Goal: Information Seeking & Learning: Learn about a topic

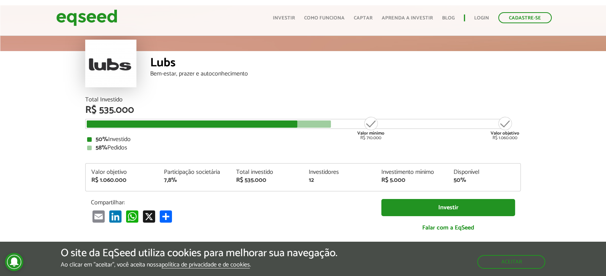
scroll to position [76, 0]
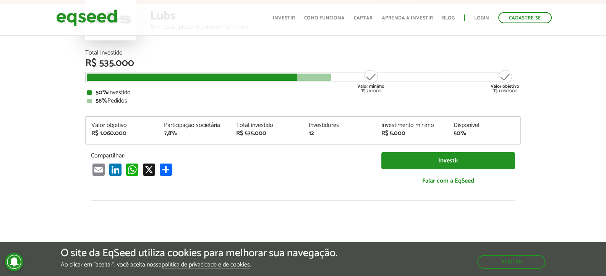
click at [126, 100] on div "58% Pedidos" at bounding box center [302, 101] width 431 height 6
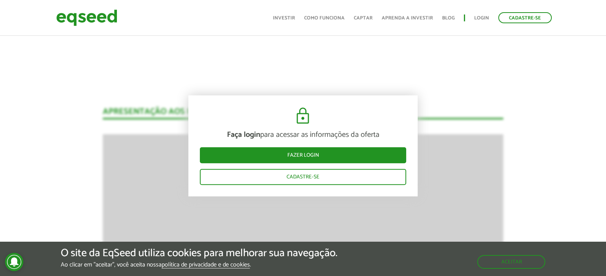
scroll to position [649, 0]
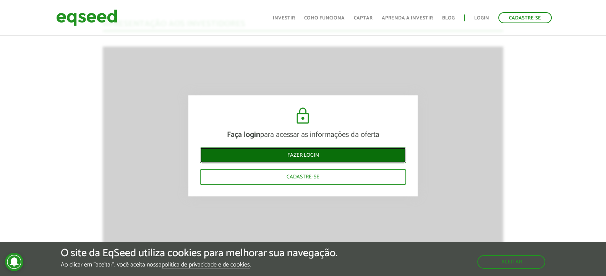
click at [358, 157] on link "Fazer login" at bounding box center [303, 155] width 206 height 16
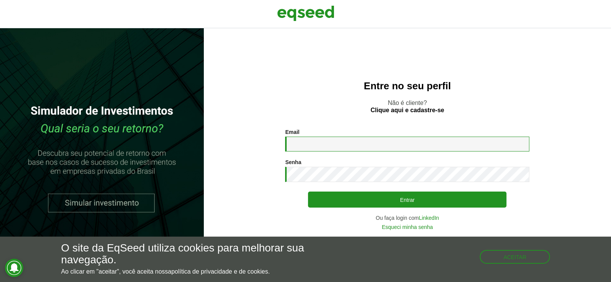
click at [341, 144] on input "Email *" at bounding box center [407, 144] width 244 height 15
click at [359, 137] on input "Email *" at bounding box center [407, 144] width 244 height 15
click at [236, 121] on div "Entre no seu perfil Não é cliente? Clique aqui e cadastre-se Email * Digite seu…" at bounding box center [407, 155] width 407 height 254
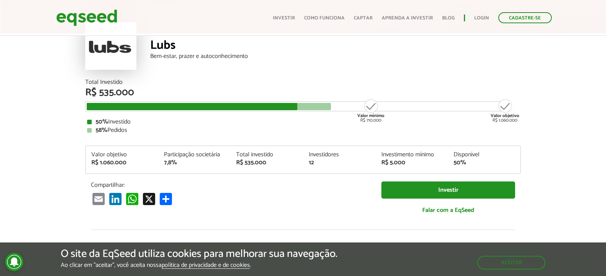
scroll to position [76, 0]
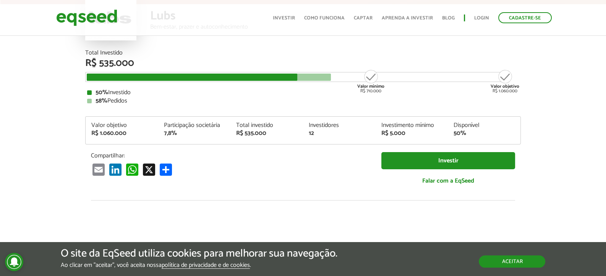
click at [496, 259] on button "Aceitar" at bounding box center [511, 262] width 66 height 12
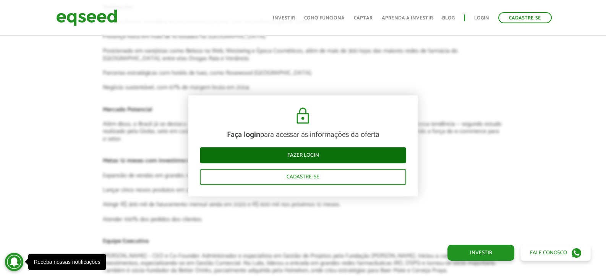
scroll to position [1183, 0]
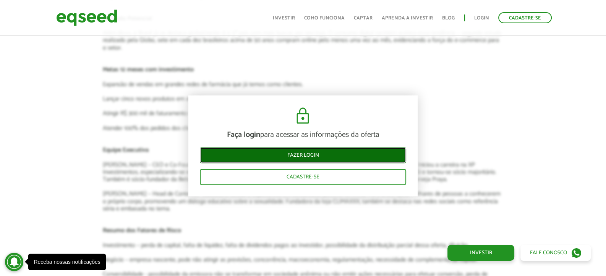
click at [351, 154] on link "Fazer login" at bounding box center [303, 155] width 206 height 16
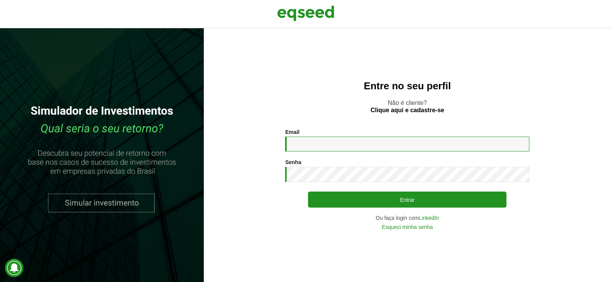
click at [343, 145] on input "Email *" at bounding box center [407, 144] width 244 height 15
click at [559, 141] on section "Email * Digite seu endereço de e-mail. Senha * Digite a senha que será usada em…" at bounding box center [407, 179] width 377 height 101
click at [430, 217] on link "LinkedIn" at bounding box center [429, 217] width 20 height 5
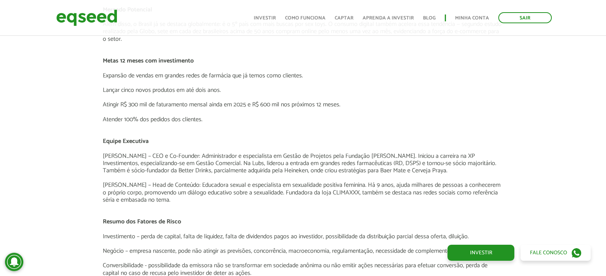
scroll to position [1069, 0]
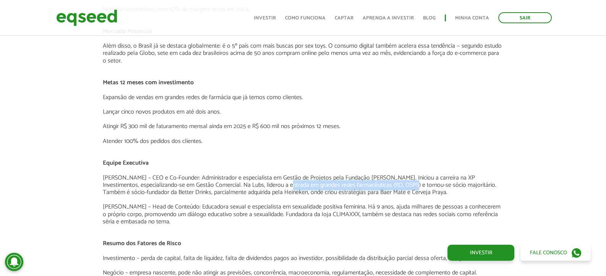
drag, startPoint x: 252, startPoint y: 183, endPoint x: 377, endPoint y: 189, distance: 124.6
click at [377, 189] on p "[PERSON_NAME] – CEO e Co-Founder: Administrador e especialista em Gestão de Pro…" at bounding box center [303, 186] width 400 height 22
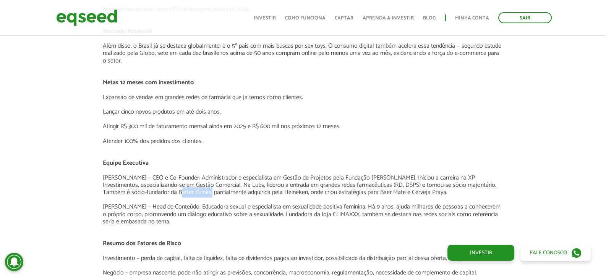
drag, startPoint x: 135, startPoint y: 191, endPoint x: 168, endPoint y: 194, distance: 32.9
click at [168, 194] on p "[PERSON_NAME] – CEO e Co-Founder: Administrador e especialista em Gestão de Pro…" at bounding box center [303, 186] width 400 height 22
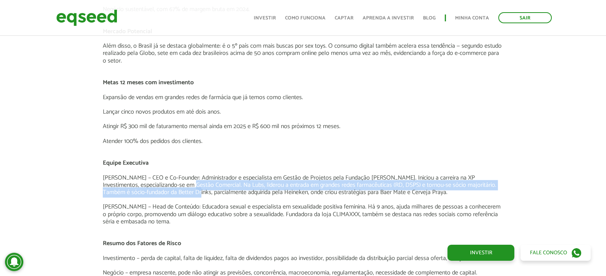
drag, startPoint x: 166, startPoint y: 189, endPoint x: 155, endPoint y: 189, distance: 11.1
click at [155, 189] on p "[PERSON_NAME] – CEO e Co-Founder: Administrador e especialista em Gestão de Pro…" at bounding box center [303, 186] width 400 height 22
click at [136, 190] on p "[PERSON_NAME] – CEO e Co-Founder: Administrador e especialista em Gestão de Pro…" at bounding box center [303, 186] width 400 height 22
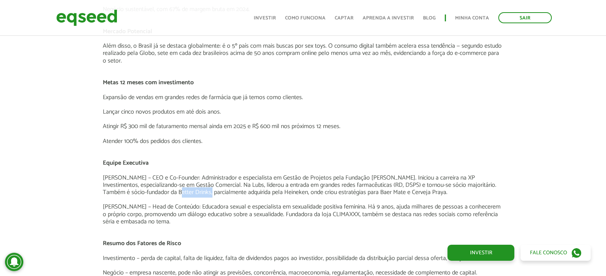
drag, startPoint x: 135, startPoint y: 189, endPoint x: 167, endPoint y: 192, distance: 32.2
click at [167, 192] on p "[PERSON_NAME] – CEO e Co-Founder: Administrador e especialista em Gestão de Pro…" at bounding box center [303, 186] width 400 height 22
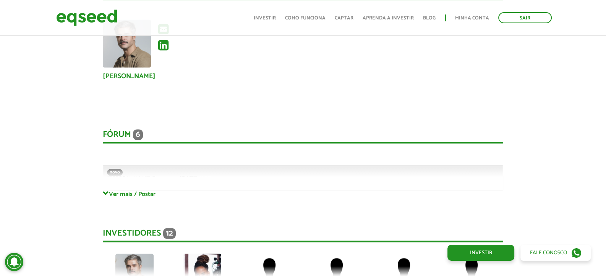
scroll to position [1566, 0]
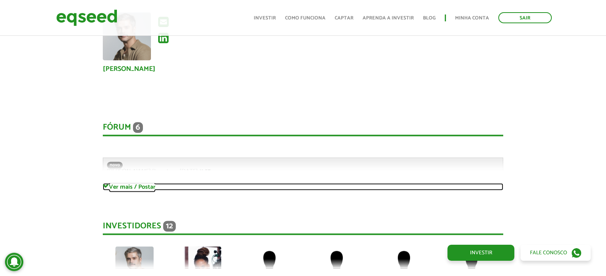
click at [147, 186] on link "Ver mais / Postar" at bounding box center [303, 186] width 400 height 7
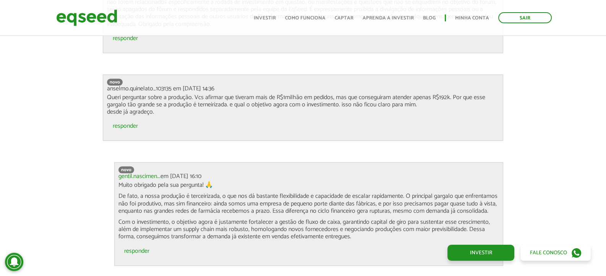
scroll to position [1833, 0]
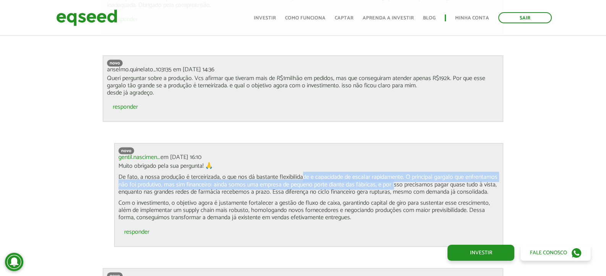
drag, startPoint x: 304, startPoint y: 176, endPoint x: 397, endPoint y: 181, distance: 93.7
click at [395, 181] on p "De fato, a nossa produção é terceirizada, o que nos dá bastante flexibilidade e…" at bounding box center [308, 185] width 380 height 22
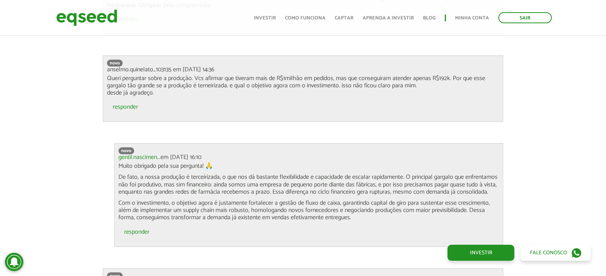
click at [407, 182] on p "De fato, a nossa produção é terceirizada, o que nos dá bastante flexibilidade e…" at bounding box center [308, 185] width 380 height 22
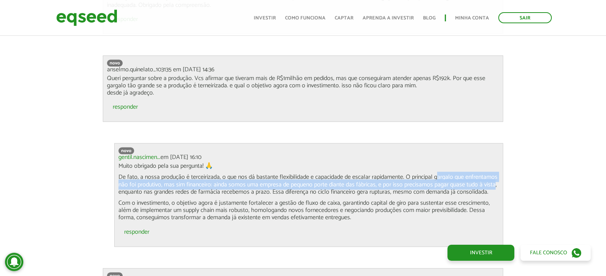
drag, startPoint x: 436, startPoint y: 173, endPoint x: 493, endPoint y: 183, distance: 57.8
click at [493, 183] on p "De fato, a nossa produção é terceirizada, o que nos dá bastante flexibilidade e…" at bounding box center [308, 185] width 380 height 22
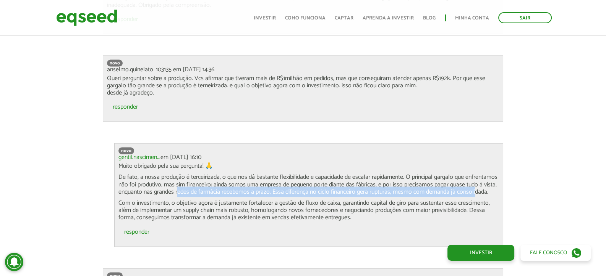
drag, startPoint x: 177, startPoint y: 191, endPoint x: 474, endPoint y: 194, distance: 297.5
click at [474, 194] on p "De fato, a nossa produção é terceirizada, o que nos dá bastante flexibilidade e…" at bounding box center [308, 185] width 380 height 22
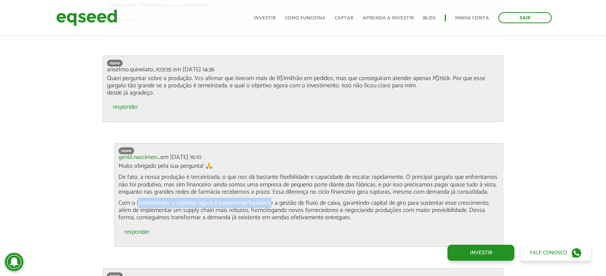
drag, startPoint x: 155, startPoint y: 199, endPoint x: 308, endPoint y: 200, distance: 153.1
click at [303, 200] on p "Com o investimento, o objetivo agora é justamente fortalecer a gestão de fluxo …" at bounding box center [308, 211] width 380 height 22
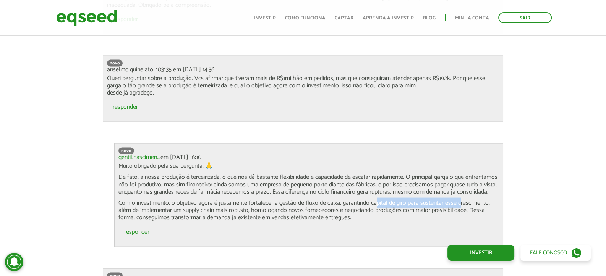
drag, startPoint x: 375, startPoint y: 202, endPoint x: 459, endPoint y: 202, distance: 83.6
click at [459, 202] on p "Com o investimento, o objetivo agora é justamente fortalecer a gestão de fluxo …" at bounding box center [308, 211] width 380 height 22
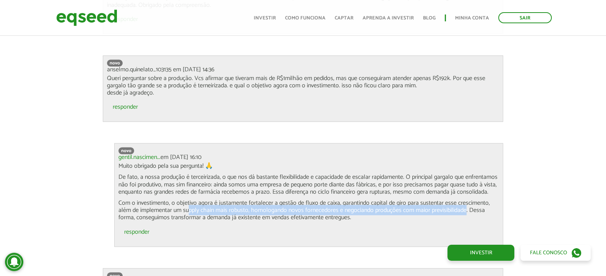
drag, startPoint x: 189, startPoint y: 210, endPoint x: 467, endPoint y: 210, distance: 278.0
click at [467, 210] on p "Com o investimento, o objetivo agora é justamente fortalecer a gestão de fluxo …" at bounding box center [308, 211] width 380 height 22
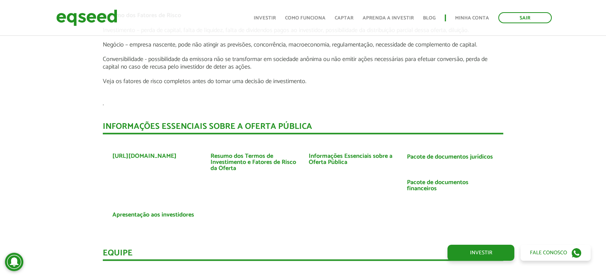
scroll to position [1298, 0]
click at [440, 179] on link "Pacote de documentos financeiros" at bounding box center [450, 185] width 87 height 12
click at [165, 212] on link "Apresentação aos investidores" at bounding box center [153, 215] width 82 height 6
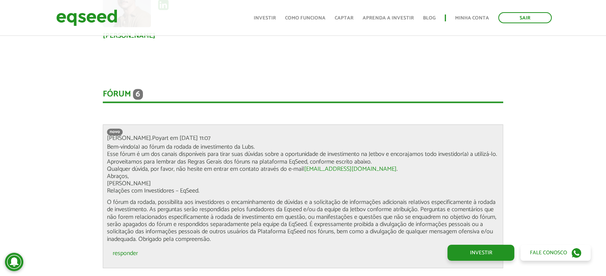
scroll to position [1718, 0]
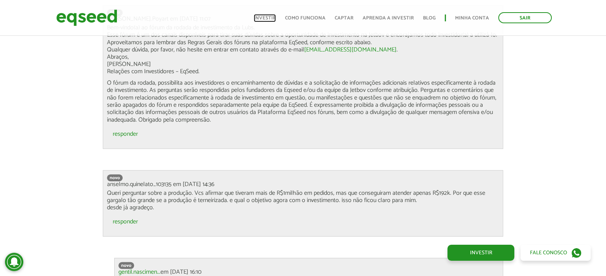
click at [270, 16] on link "Investir" at bounding box center [265, 18] width 22 height 5
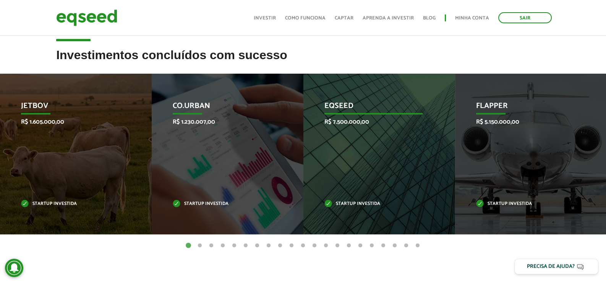
scroll to position [343, 0]
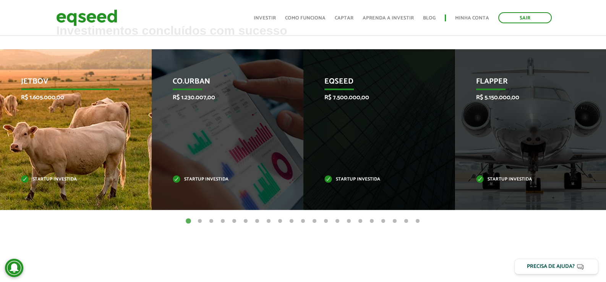
click at [43, 83] on p "JetBov" at bounding box center [70, 83] width 98 height 13
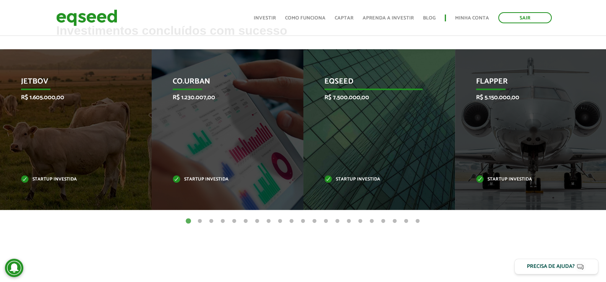
click at [321, 100] on div "EqSeed R$ 7.500.000,00 Startup investida" at bounding box center [373, 129] width 140 height 161
click at [353, 181] on p "Startup investida" at bounding box center [373, 180] width 98 height 4
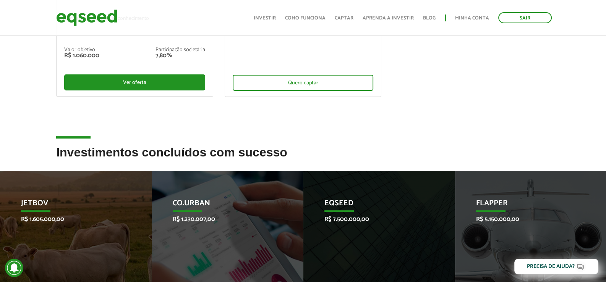
scroll to position [191, 0]
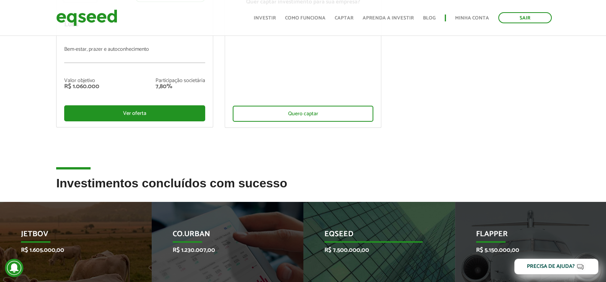
click at [352, 233] on p "EqSeed" at bounding box center [373, 236] width 98 height 13
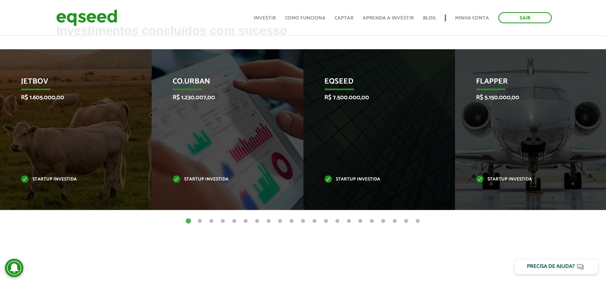
click at [199, 220] on button "2" at bounding box center [200, 222] width 8 height 8
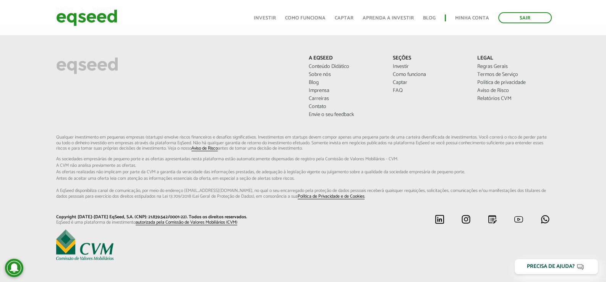
scroll to position [640, 0]
